Goal: Task Accomplishment & Management: Complete application form

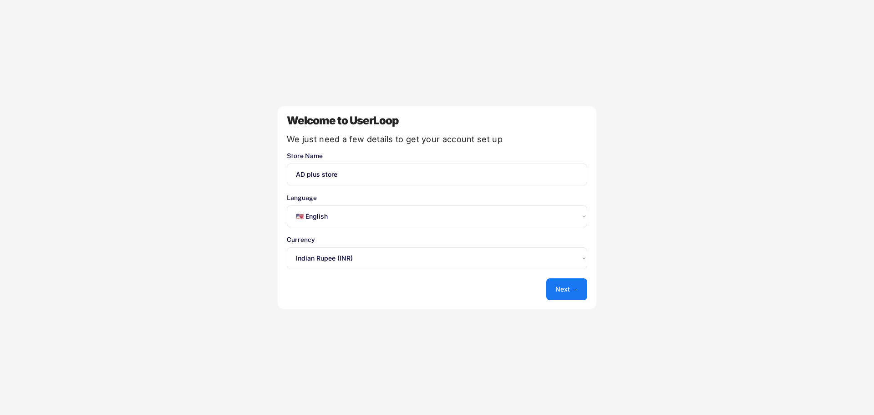
select select ""en""
select select ""1348695171700984260__LOOKUP__1635527639178x909543473712644000""
click at [569, 287] on button "Next →" at bounding box center [566, 289] width 41 height 22
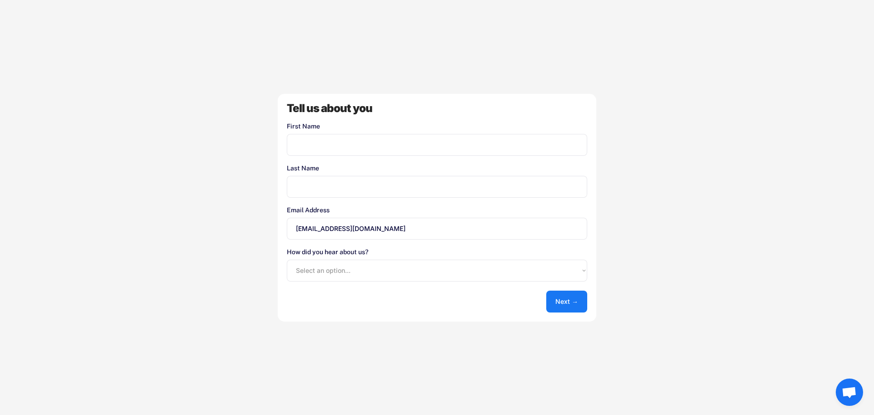
click at [354, 138] on input "input" at bounding box center [437, 145] width 300 height 22
type input "test"
click at [565, 299] on button "Next →" at bounding box center [566, 301] width 41 height 22
click at [360, 277] on select "Select an option... Shopify App Store Google UserLoop Blog Referred by a friend…" at bounding box center [437, 271] width 300 height 22
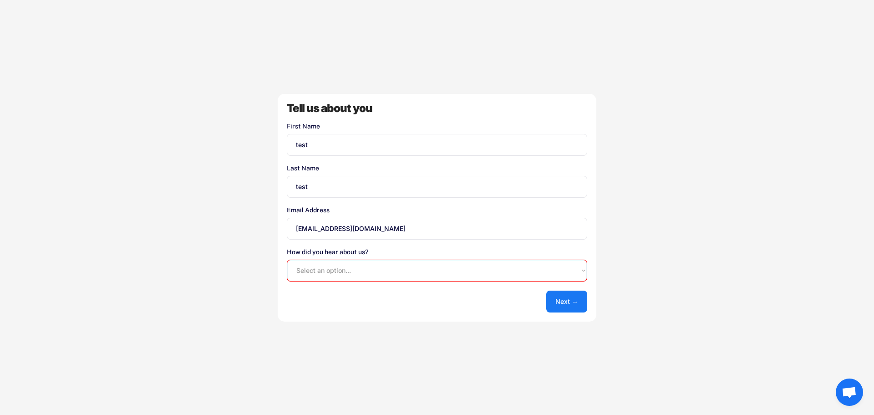
select select ""shopify_app_store""
click at [287, 260] on select "Select an option... Shopify App Store Google UserLoop Blog Referred by a friend…" at bounding box center [437, 271] width 300 height 22
click at [364, 270] on select "Select an option... Shopify App Store Google UserLoop Blog Referred by a friend…" at bounding box center [437, 271] width 300 height 22
click at [556, 294] on button "Next →" at bounding box center [566, 301] width 41 height 22
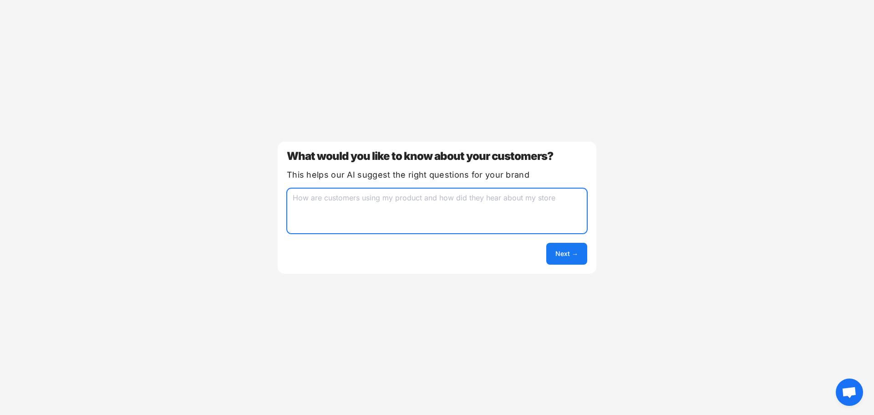
click at [516, 201] on textarea at bounding box center [437, 211] width 300 height 46
click at [561, 254] on button "Next →" at bounding box center [566, 254] width 41 height 22
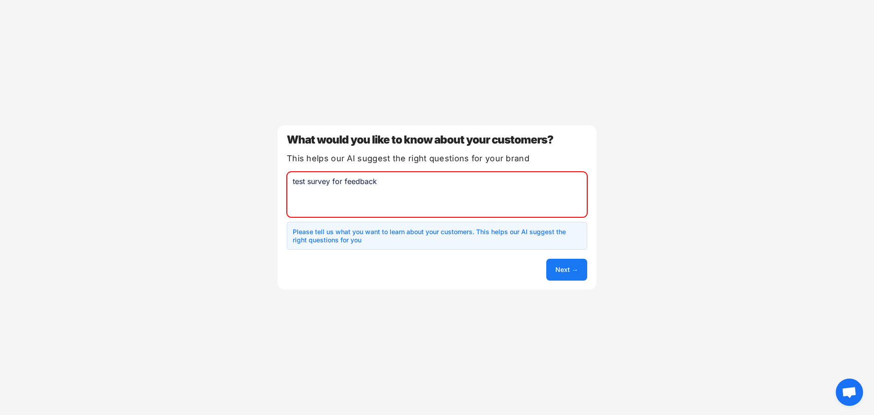
type textarea "test survey for feedback"
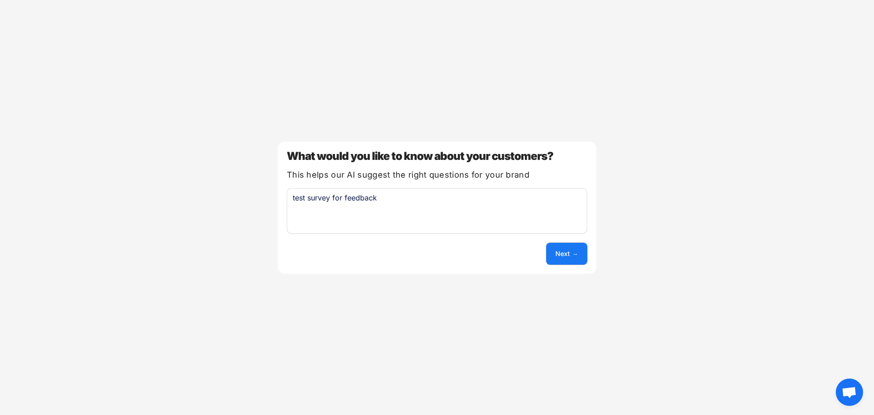
click at [575, 261] on button "Next →" at bounding box center [566, 254] width 41 height 22
select select ""unlimited""
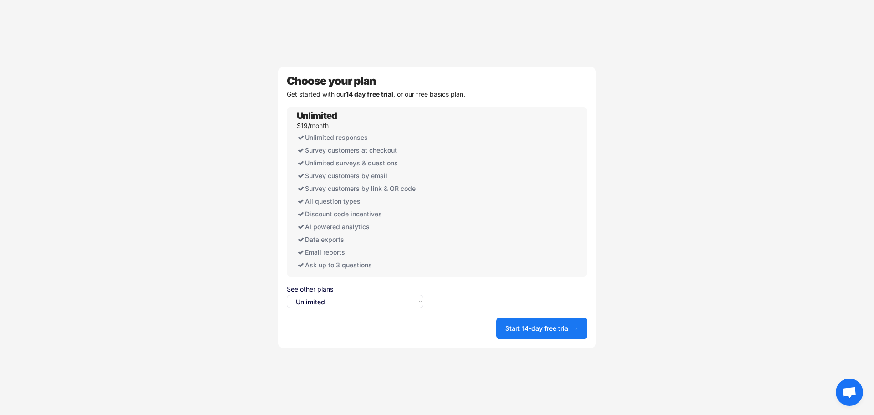
click at [539, 321] on button "Start 14-day free trial →" at bounding box center [541, 328] width 91 height 22
